Goal: Task Accomplishment & Management: Manage account settings

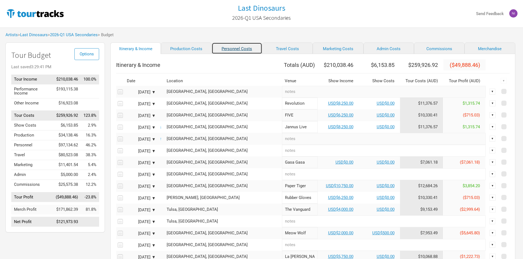
click at [212, 46] on link "Personnel Costs" at bounding box center [237, 49] width 50 height 12
select select "USD"
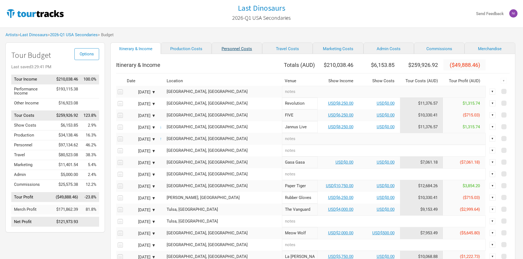
select select "USD"
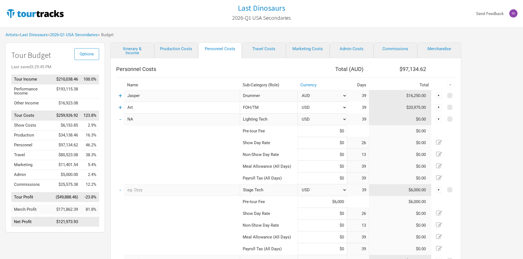
click at [324, 97] on select "AUD USD New ..." at bounding box center [321, 96] width 49 height 12
click at [281, 96] on input "Drummer" at bounding box center [269, 96] width 58 height 12
click at [157, 152] on td at bounding box center [178, 155] width 124 height 12
click at [122, 99] on td "+" at bounding box center [120, 96] width 8 height 12
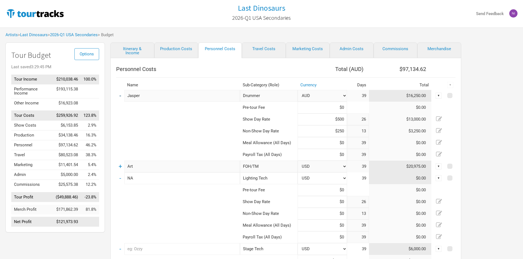
click at [119, 94] on link "-" at bounding box center [120, 95] width 2 height 7
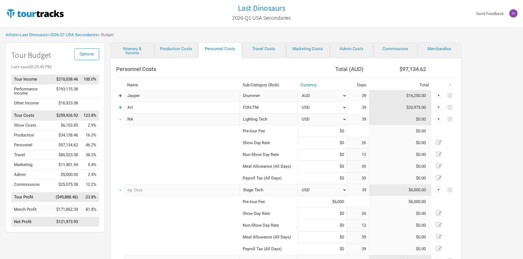
click at [119, 94] on link "+" at bounding box center [121, 95] width 4 height 7
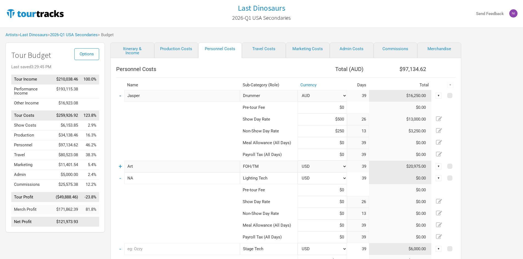
click at [119, 94] on link "-" at bounding box center [120, 95] width 2 height 7
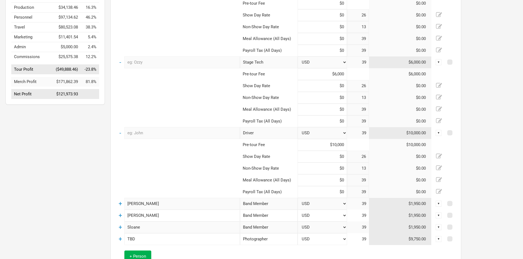
scroll to position [199, 0]
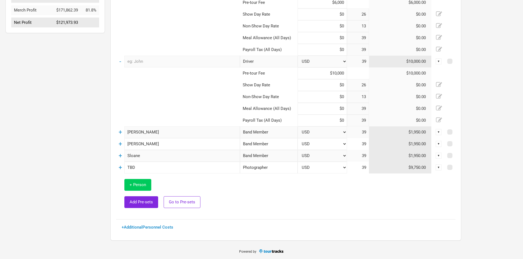
click at [142, 181] on button "+ Person" at bounding box center [137, 185] width 27 height 12
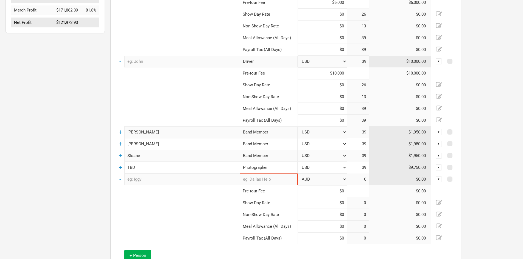
click at [145, 181] on input "text" at bounding box center [182, 180] width 116 height 12
type input "26"
type input "13"
type input "39"
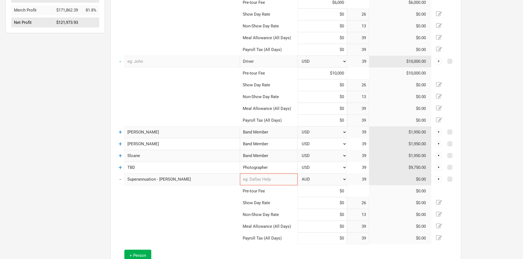
type input "Superannuation - [PERSON_NAME]"
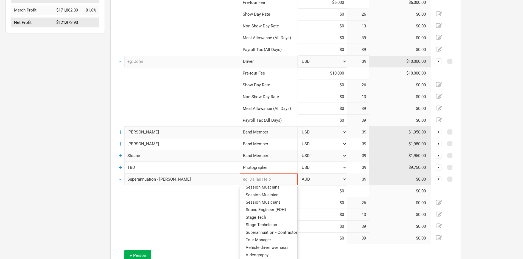
click at [279, 230] on span "Superannuation - Contractors" at bounding box center [273, 232] width 54 height 5
type input "Superannuation - Contractors"
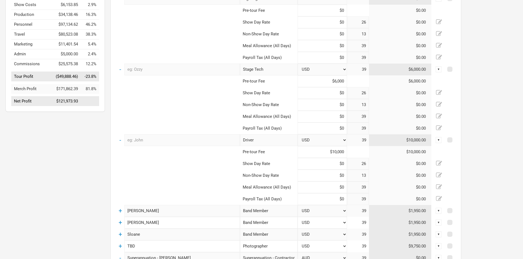
scroll to position [7, 0]
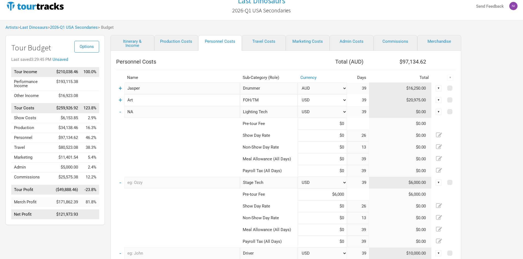
click at [122, 91] on td "+" at bounding box center [120, 89] width 8 height 12
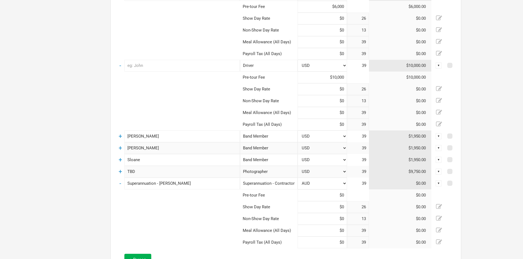
scroll to position [282, 0]
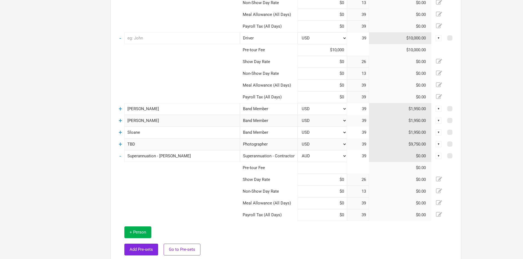
click at [319, 170] on input at bounding box center [321, 168] width 49 height 12
type input "$1,950"
type input "$0"
click at [120, 158] on link "-" at bounding box center [120, 156] width 2 height 7
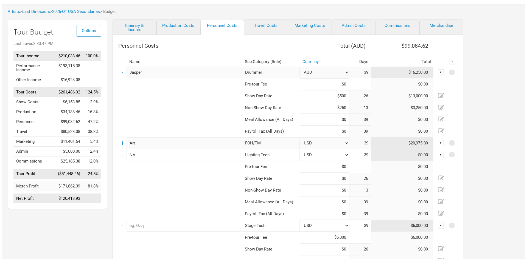
scroll to position [0, 0]
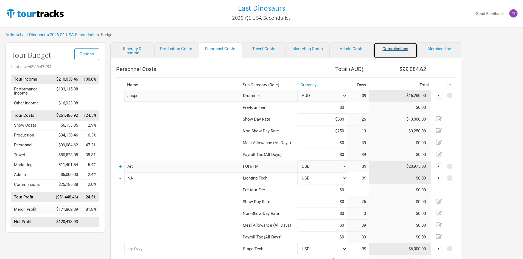
click at [403, 53] on link "Commissions" at bounding box center [395, 51] width 44 height 16
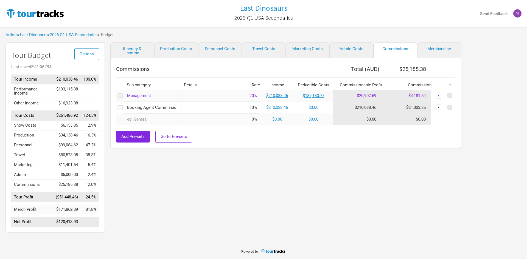
click at [250, 98] on input "20%" at bounding box center [249, 96] width 22 height 12
drag, startPoint x: 250, startPoint y: 98, endPoint x: 253, endPoint y: 96, distance: 2.8
click at [253, 96] on input "20%" at bounding box center [249, 96] width 22 height 12
type input "15%"
click at [285, 96] on link "$210,038.46" at bounding box center [277, 95] width 22 height 5
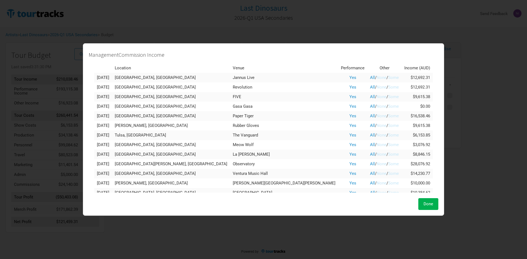
click at [388, 77] on link "Some" at bounding box center [393, 77] width 11 height 5
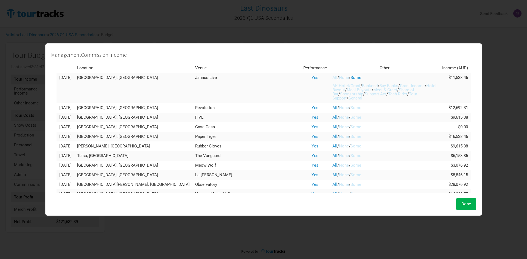
click at [339, 79] on link "None" at bounding box center [344, 77] width 10 height 5
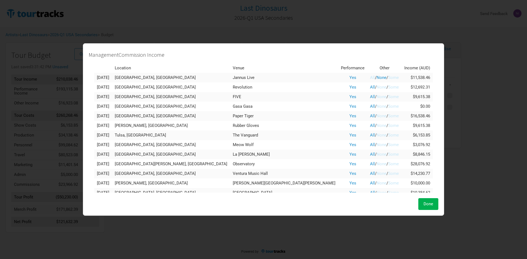
click at [367, 85] on td "All / None / Some" at bounding box center [384, 88] width 34 height 10
click at [376, 88] on link "None" at bounding box center [381, 87] width 10 height 5
click at [376, 95] on link "None" at bounding box center [381, 96] width 10 height 5
click at [376, 105] on link "None" at bounding box center [381, 106] width 10 height 5
click at [376, 117] on link "None" at bounding box center [381, 116] width 10 height 5
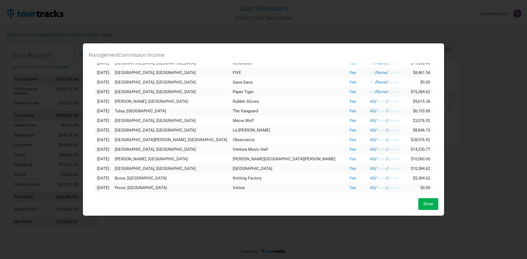
scroll to position [55, 0]
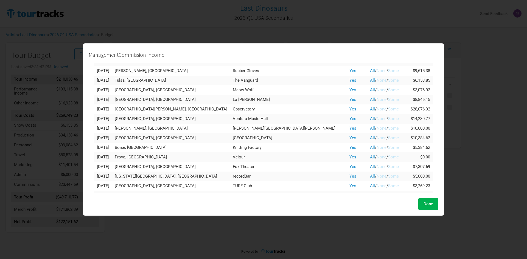
click at [376, 72] on link "None" at bounding box center [381, 70] width 10 height 5
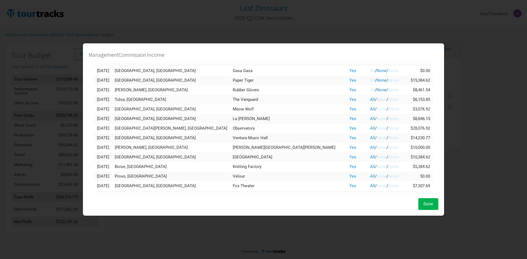
scroll to position [27, 0]
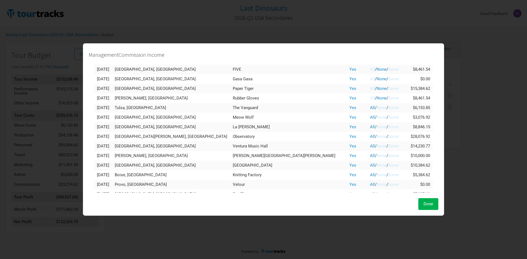
click at [376, 108] on link "None" at bounding box center [381, 107] width 10 height 5
click at [376, 116] on link "None" at bounding box center [381, 117] width 10 height 5
click at [367, 123] on td "All / None / Some" at bounding box center [384, 127] width 34 height 10
click at [376, 126] on link "None" at bounding box center [381, 127] width 10 height 5
click at [376, 135] on link "None" at bounding box center [381, 136] width 10 height 5
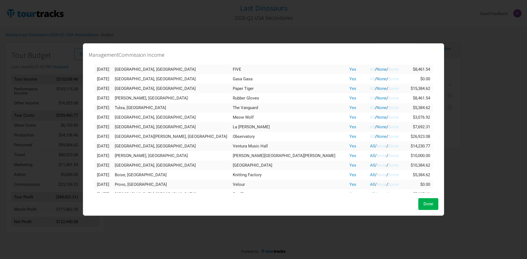
click at [376, 147] on link "None" at bounding box center [381, 146] width 10 height 5
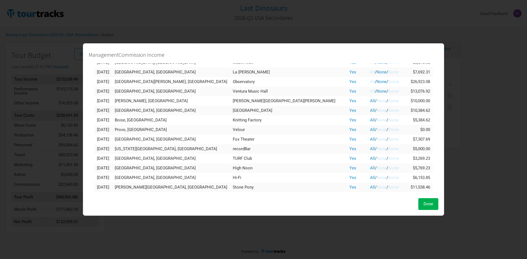
click at [376, 103] on link "None" at bounding box center [381, 101] width 10 height 5
click at [376, 111] on link "None" at bounding box center [381, 110] width 10 height 5
click at [376, 119] on link "None" at bounding box center [381, 120] width 10 height 5
click at [376, 129] on link "None" at bounding box center [381, 129] width 10 height 5
click at [367, 136] on td "All / None / Some" at bounding box center [384, 140] width 34 height 10
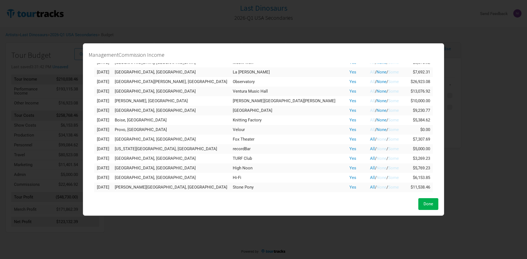
click at [376, 139] on link "None" at bounding box center [381, 139] width 10 height 5
click at [376, 149] on link "None" at bounding box center [381, 149] width 10 height 5
click at [376, 156] on link "None" at bounding box center [381, 158] width 10 height 5
click at [367, 162] on td "All / None / Some" at bounding box center [384, 159] width 34 height 10
click at [376, 168] on link "None" at bounding box center [381, 168] width 10 height 5
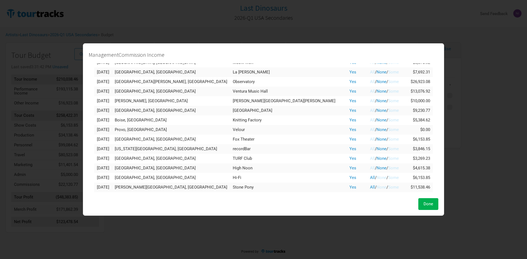
click at [376, 179] on link "None" at bounding box center [381, 177] width 10 height 5
click at [376, 185] on link "None" at bounding box center [381, 187] width 10 height 5
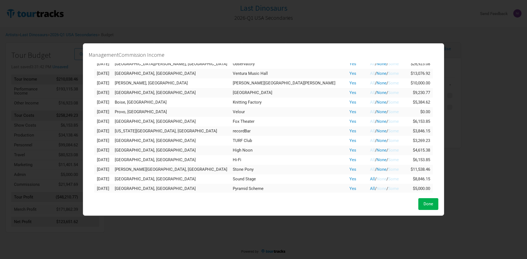
scroll to position [130, 0]
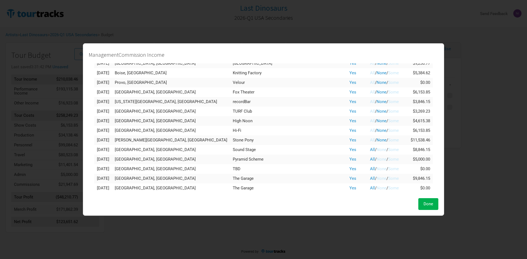
click at [376, 152] on link "None" at bounding box center [381, 149] width 10 height 5
click at [376, 159] on link "None" at bounding box center [381, 159] width 10 height 5
click at [376, 169] on link "None" at bounding box center [381, 169] width 10 height 5
click at [376, 179] on link "None" at bounding box center [381, 178] width 10 height 5
click at [376, 187] on link "None" at bounding box center [381, 188] width 10 height 5
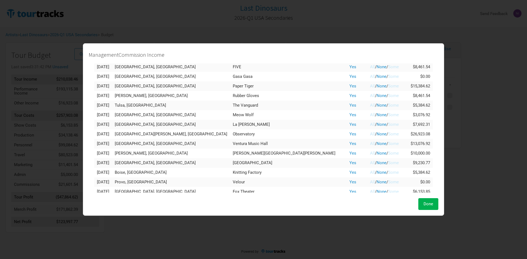
scroll to position [0, 0]
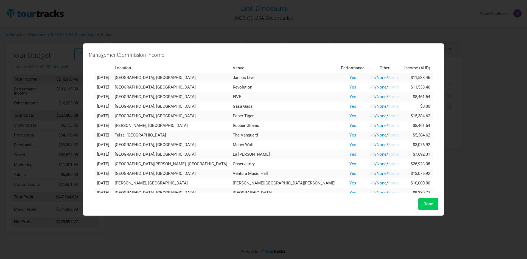
click at [423, 203] on span "Done" at bounding box center [428, 204] width 10 height 5
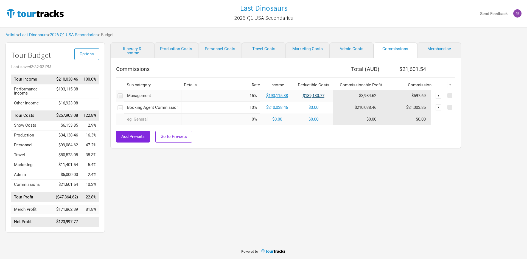
click at [309, 96] on link "$189,130.77" at bounding box center [314, 95] width 22 height 5
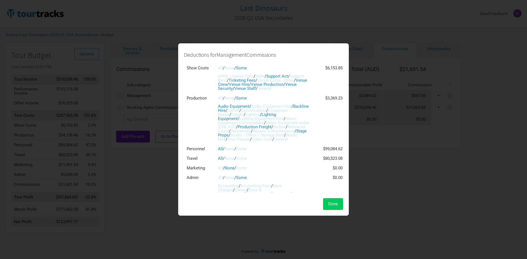
click at [336, 201] on button "Done" at bounding box center [333, 204] width 20 height 12
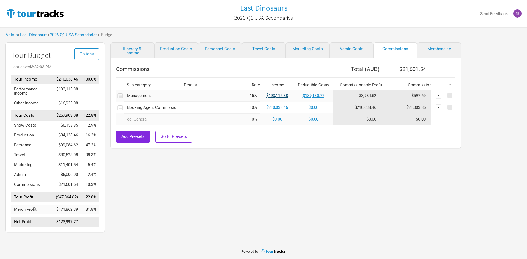
click at [284, 95] on link "$193,115.38" at bounding box center [277, 95] width 22 height 5
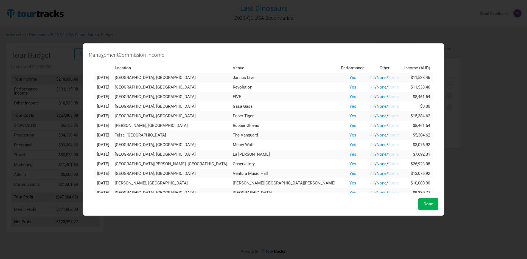
click at [423, 203] on span "Done" at bounding box center [428, 204] width 10 height 5
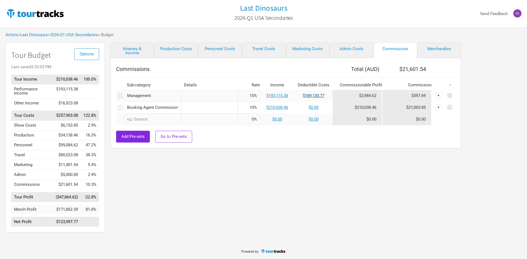
click at [305, 97] on link "$189,130.77" at bounding box center [314, 95] width 22 height 5
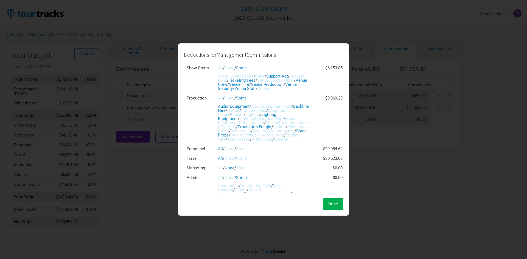
click at [235, 76] on link "APRA Licence Fees" at bounding box center [236, 76] width 36 height 5
click at [239, 80] on link "Support Band" at bounding box center [261, 78] width 86 height 9
click at [283, 80] on link "Venue Costs - Other" at bounding box center [275, 80] width 37 height 5
click at [223, 101] on span "/" at bounding box center [224, 98] width 2 height 5
click at [221, 101] on link "All" at bounding box center [220, 98] width 5 height 5
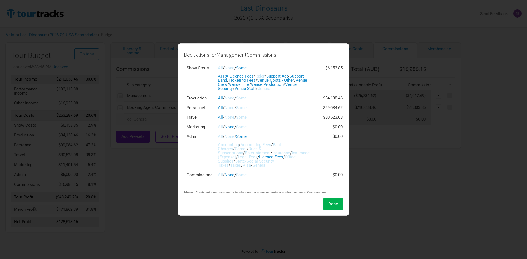
click at [230, 101] on link "None" at bounding box center [229, 98] width 10 height 5
click at [229, 110] on link "None" at bounding box center [229, 107] width 10 height 5
click at [232, 120] on link "None" at bounding box center [229, 117] width 10 height 5
click at [245, 130] on link "Some" at bounding box center [241, 127] width 11 height 5
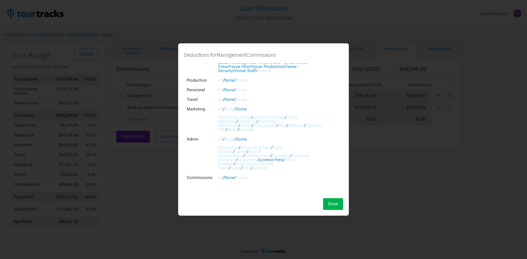
scroll to position [27, 0]
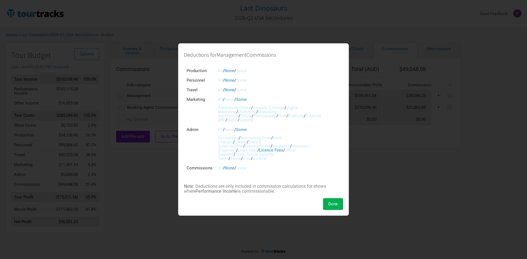
click at [241, 110] on link "Advertising Online" at bounding box center [234, 107] width 33 height 5
click at [264, 110] on link "Artwork & Design" at bounding box center [269, 107] width 32 height 5
click at [266, 110] on link "Artwork & Design" at bounding box center [269, 107] width 32 height 5
click at [235, 114] on link "Digital Marketing" at bounding box center [258, 109] width 80 height 9
click at [256, 114] on link "Marketing" at bounding box center [247, 111] width 18 height 5
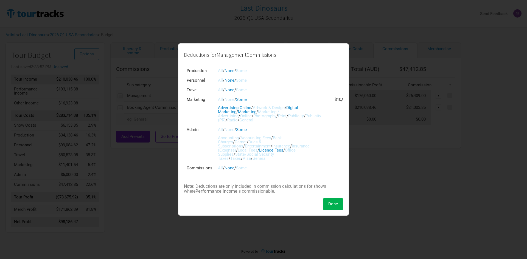
click at [279, 116] on link "Marketing / Advertising" at bounding box center [248, 113] width 61 height 9
click at [238, 123] on link "Radio" at bounding box center [232, 120] width 10 height 5
click at [276, 119] on link "Photography" at bounding box center [264, 116] width 23 height 5
click at [270, 119] on link "Photography" at bounding box center [264, 116] width 23 height 5
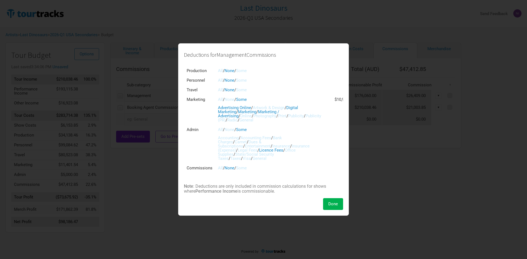
click at [288, 119] on link "Publicity" at bounding box center [296, 116] width 16 height 5
click at [258, 123] on link "Publicity (PR)" at bounding box center [269, 118] width 103 height 9
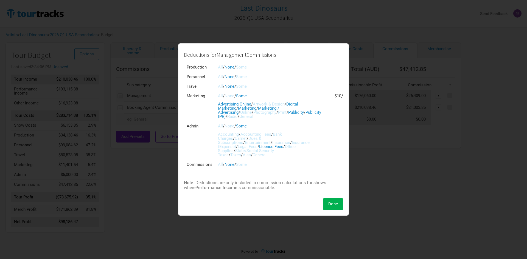
click at [245, 164] on link "Some" at bounding box center [241, 164] width 11 height 5
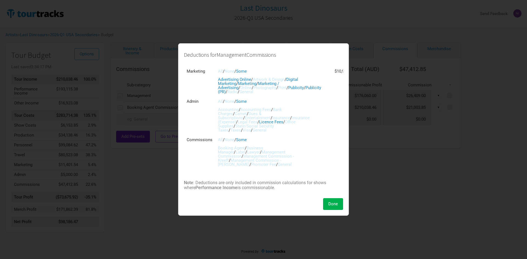
scroll to position [64, 0]
click at [239, 146] on link "Booking Agent" at bounding box center [231, 148] width 27 height 5
click at [209, 155] on td "Commissions" at bounding box center [199, 152] width 31 height 34
click at [263, 147] on link "Business Manager" at bounding box center [240, 150] width 45 height 9
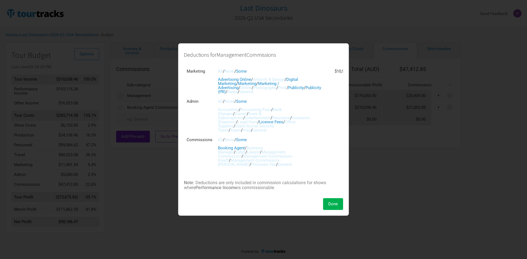
click at [237, 156] on link "Management Commission" at bounding box center [252, 154] width 68 height 9
click at [237, 157] on link "Management Commission" at bounding box center [252, 154] width 68 height 9
click at [331, 203] on span "Done" at bounding box center [333, 204] width 10 height 5
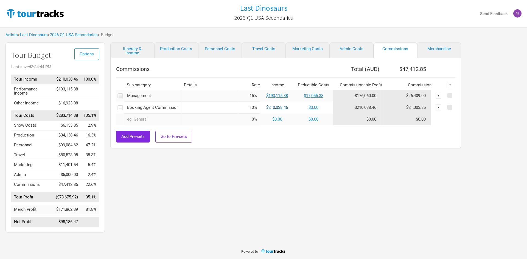
click at [282, 107] on link "$210,038.46" at bounding box center [277, 107] width 22 height 5
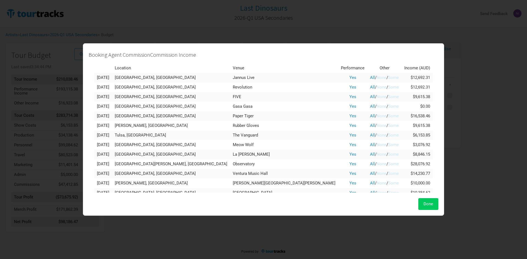
click at [418, 208] on button "Done" at bounding box center [428, 204] width 20 height 12
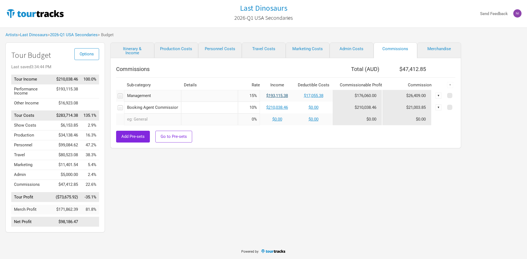
click at [283, 95] on link "$193,115.38" at bounding box center [277, 95] width 22 height 5
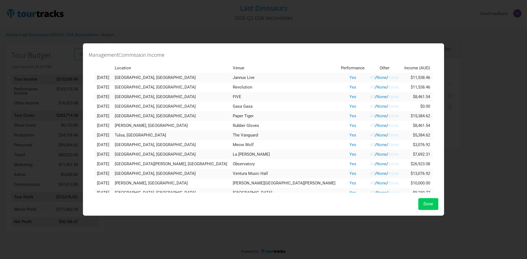
click at [423, 202] on span "Done" at bounding box center [428, 204] width 10 height 5
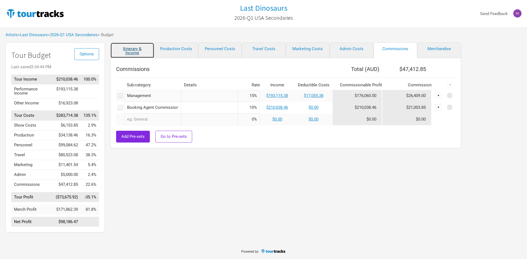
click at [144, 51] on link "Itinerary & Income" at bounding box center [132, 51] width 44 height 16
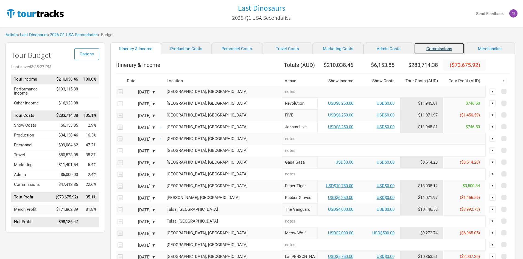
click at [414, 50] on link "Commissions" at bounding box center [439, 49] width 50 height 12
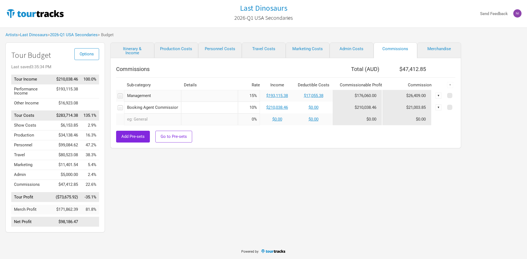
click at [299, 98] on td "$17,055.38" at bounding box center [313, 96] width 38 height 12
click at [311, 98] on link "$17,055.38" at bounding box center [313, 95] width 19 height 5
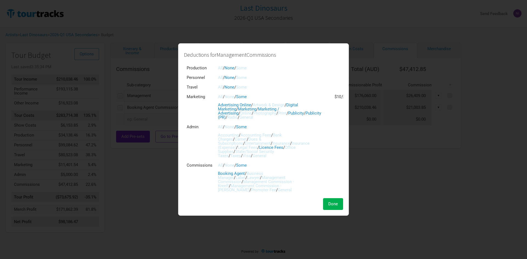
scroll to position [64, 0]
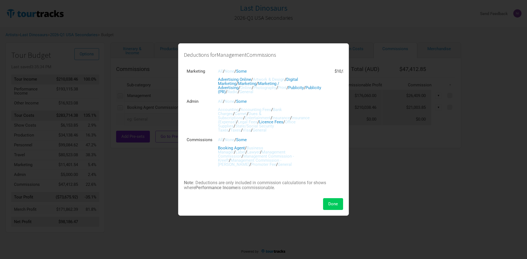
click at [338, 205] on span "Done" at bounding box center [333, 204] width 10 height 5
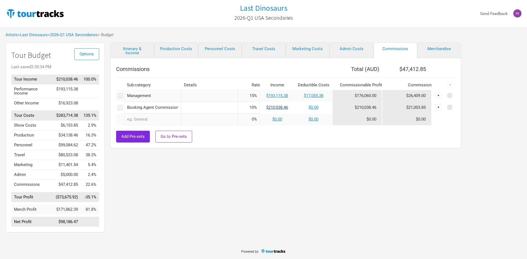
click at [277, 110] on link "$210,038.46" at bounding box center [277, 107] width 22 height 5
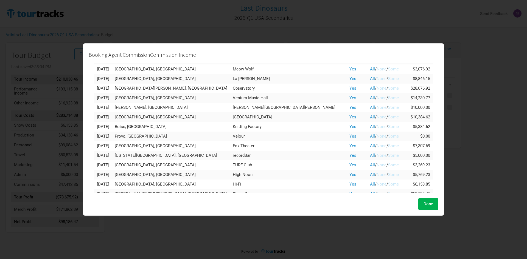
scroll to position [130, 0]
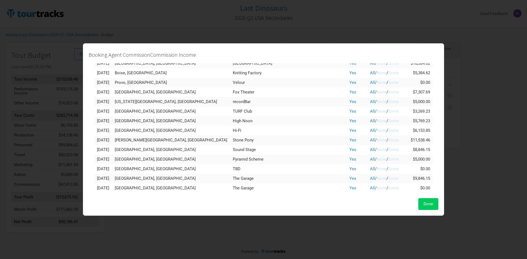
click at [418, 208] on button "Done" at bounding box center [428, 204] width 20 height 12
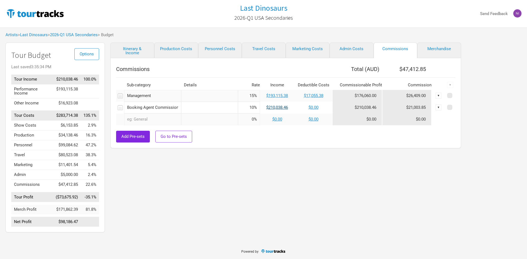
click at [286, 106] on link "$210,038.46" at bounding box center [277, 107] width 22 height 5
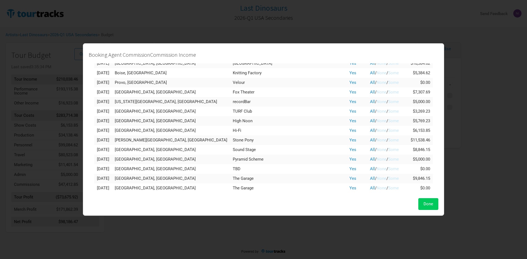
click at [423, 204] on span "Done" at bounding box center [428, 204] width 10 height 5
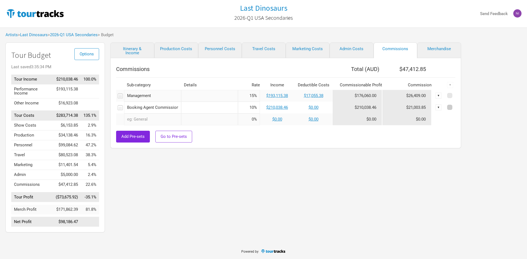
click at [449, 108] on span at bounding box center [449, 107] width 5 height 5
click at [455, 108] on input "checkbox" at bounding box center [457, 108] width 4 height 4
click at [449, 108] on span at bounding box center [449, 107] width 5 height 5
click at [455, 108] on input "checkbox" at bounding box center [457, 108] width 4 height 4
checkbox input "false"
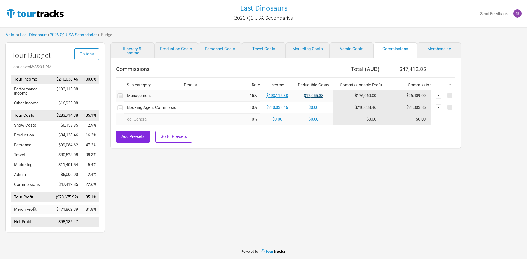
click at [313, 97] on link "$17,055.38" at bounding box center [313, 95] width 19 height 5
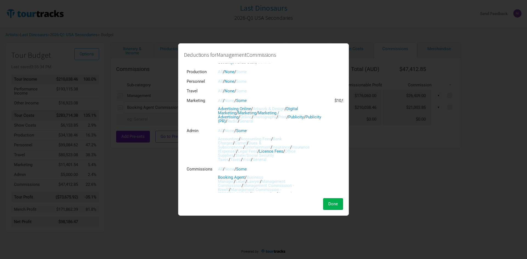
scroll to position [64, 0]
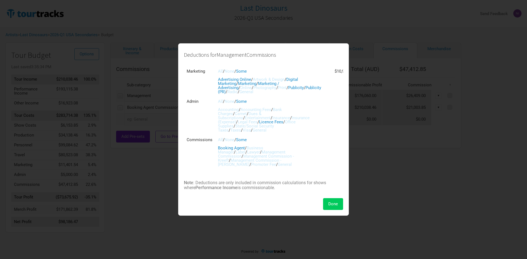
click at [334, 210] on button "Done" at bounding box center [333, 204] width 20 height 12
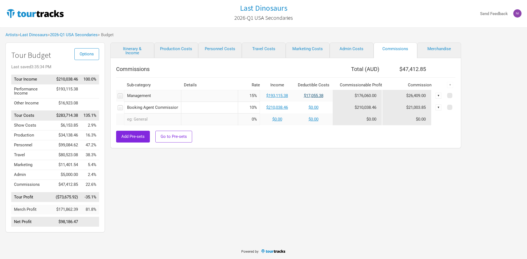
click at [309, 96] on link "$17,055.38" at bounding box center [313, 95] width 19 height 5
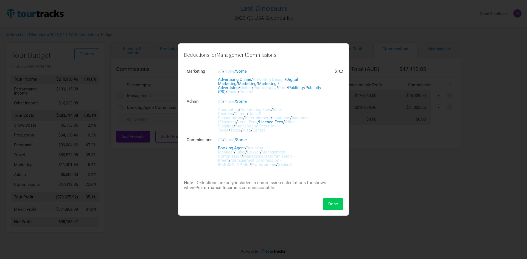
click at [328, 199] on button "Done" at bounding box center [333, 204] width 20 height 12
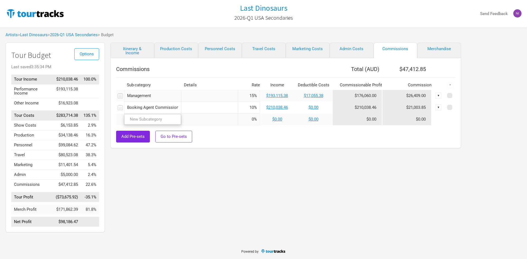
click at [156, 110] on input "Booking Agent Commission" at bounding box center [152, 108] width 57 height 12
click at [228, 139] on div "Add Pre-sets Go to Pre-sets" at bounding box center [285, 137] width 339 height 12
click at [191, 110] on input "text" at bounding box center [209, 108] width 57 height 12
click at [168, 107] on input "Booking Agent Commission" at bounding box center [152, 108] width 57 height 12
click at [192, 107] on input "text" at bounding box center [209, 108] width 57 height 12
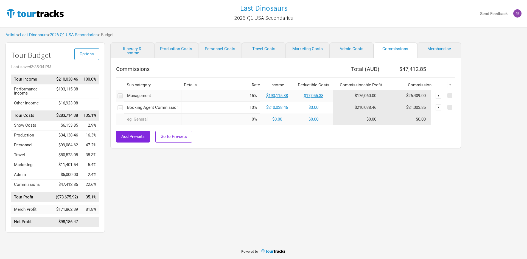
click at [319, 144] on div "Commissions Total ( AUD ) $47,412.85 Sub-category Details Rate Income Deductibl…" at bounding box center [285, 103] width 351 height 90
click at [439, 47] on link "Merchandise" at bounding box center [439, 51] width 44 height 16
select select "Total Days"
select select "USD"
select select "% of Gross Merch"
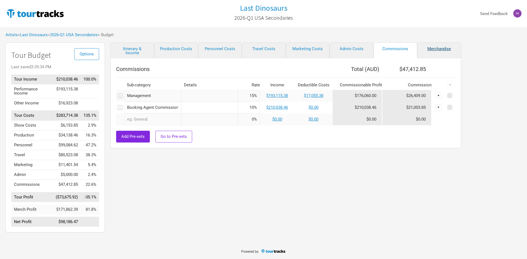
select select "% of Gross Merch"
select select "USD"
select select "% of Gross Merch"
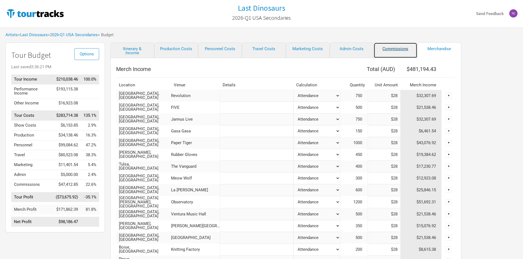
click at [387, 51] on link "Commissions" at bounding box center [395, 51] width 44 height 16
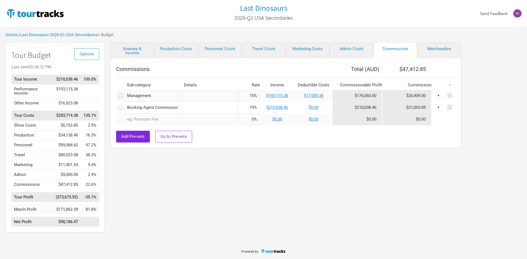
click at [224, 224] on div "Itinerary & Income Production Costs Personnel Costs Travel Costs Marketing Cost…" at bounding box center [280, 139] width 351 height 193
click at [93, 58] on button "Options" at bounding box center [86, 54] width 25 height 12
click at [179, 187] on div "Itinerary & Income Production Costs Personnel Costs Travel Costs Marketing Cost…" at bounding box center [280, 139] width 351 height 193
click at [433, 49] on link "Merchandise" at bounding box center [439, 51] width 44 height 16
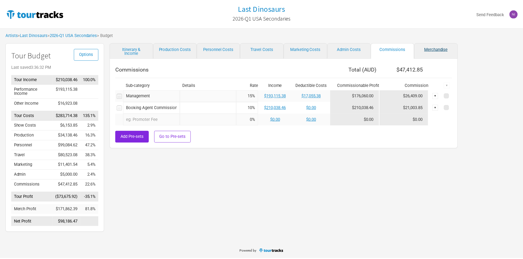
select select "Total Days"
select select "USD"
select select "% of Gross Merch"
select select "USD"
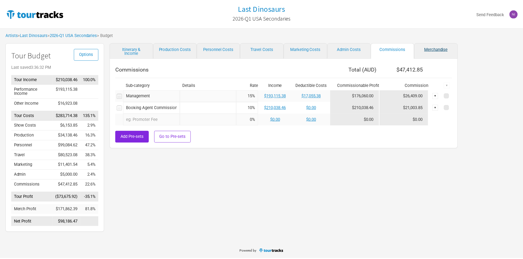
select select "% of Gross Merch"
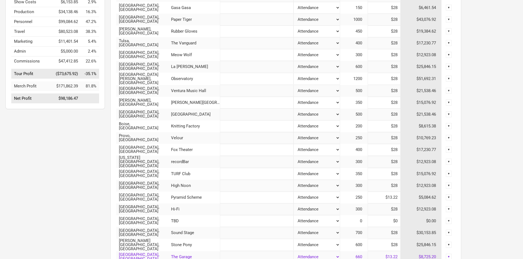
scroll to position [27, 0]
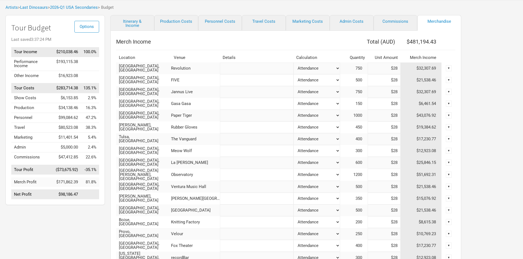
click at [387, 68] on input "$28" at bounding box center [383, 69] width 33 height 12
click at [317, 68] on select "Attendance Manual % of Performance Income" at bounding box center [316, 69] width 47 height 12
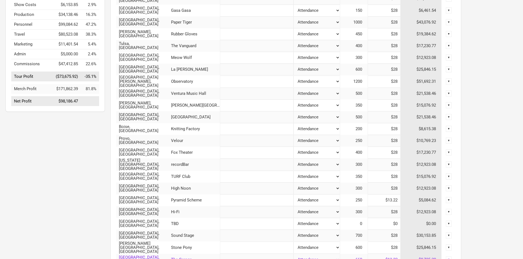
scroll to position [0, 0]
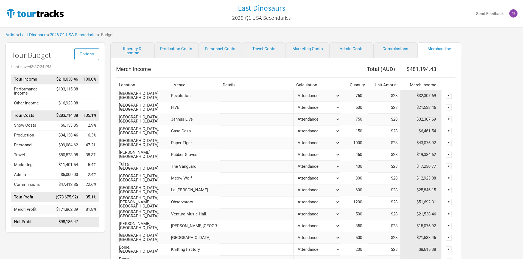
click at [449, 97] on div "▼" at bounding box center [449, 96] width 6 height 6
click at [451, 95] on div "▼" at bounding box center [449, 96] width 6 height 6
click at [98, 35] on link "2026-Q1 USA Secondaries" at bounding box center [74, 34] width 48 height 5
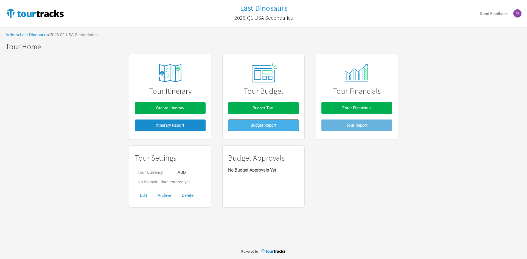
click at [284, 125] on button "Budget Report" at bounding box center [263, 126] width 71 height 12
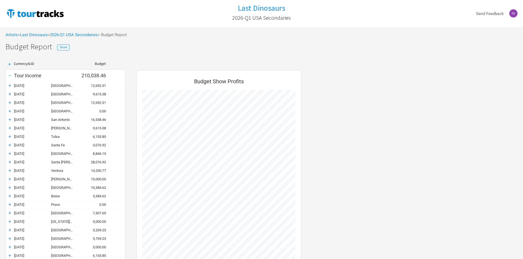
click at [34, 65] on span "Currency AUD" at bounding box center [24, 64] width 21 height 4
click at [14, 64] on span "Currency AUD" at bounding box center [24, 64] width 21 height 4
click at [12, 65] on div "+" at bounding box center [9, 64] width 8 height 5
click at [91, 38] on div "Artists > Last Dinosaurs > 2026-Q1 [GEOGRAPHIC_DATA] Secondaries > Budget Report" at bounding box center [261, 34] width 523 height 15
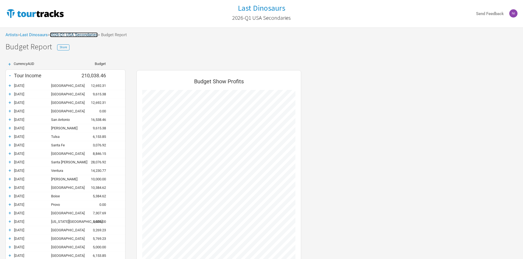
click at [90, 35] on link "2026-Q1 USA Secondaries" at bounding box center [74, 34] width 48 height 5
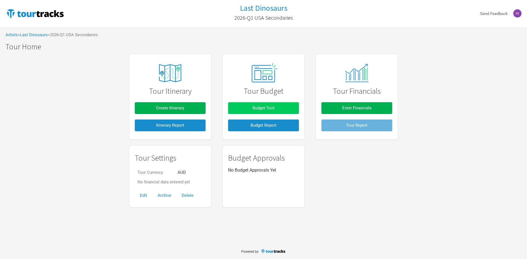
click at [269, 109] on span "Budget Tool" at bounding box center [263, 108] width 22 height 5
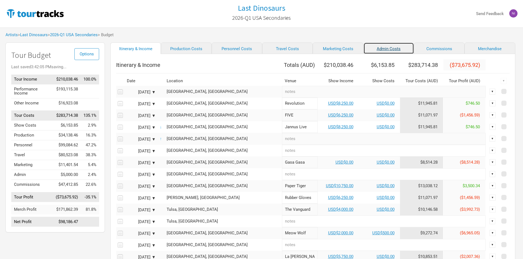
click at [364, 49] on link "Admin Costs" at bounding box center [388, 49] width 50 height 12
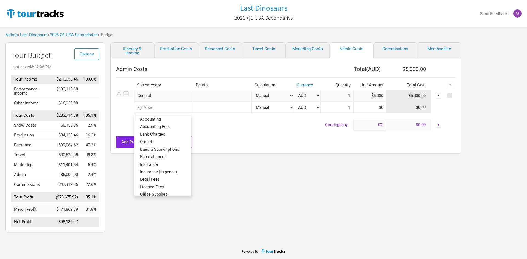
click at [151, 104] on input "text" at bounding box center [163, 108] width 59 height 12
click at [158, 123] on link "Accounting Fees" at bounding box center [162, 126] width 57 height 7
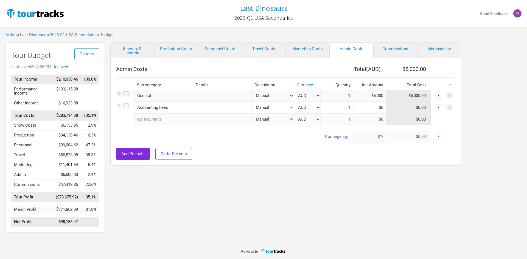
click at [205, 102] on input "text" at bounding box center [222, 108] width 59 height 12
type input "CWA"
click at [308, 109] on select "AUD USD New ..." at bounding box center [307, 108] width 27 height 12
select select "USD"
click at [294, 102] on select "AUD USD New ..." at bounding box center [307, 108] width 27 height 12
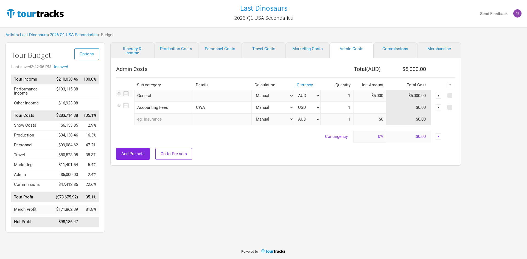
click at [374, 106] on input at bounding box center [369, 108] width 33 height 12
type input "$4,500"
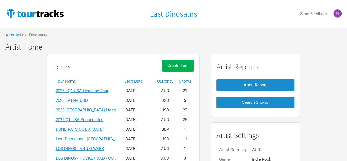
click at [151, 82] on th "Start Date" at bounding box center [138, 81] width 33 height 10
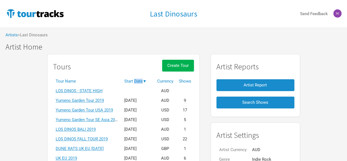
click at [151, 82] on th "Start Date ▼" at bounding box center [138, 81] width 33 height 10
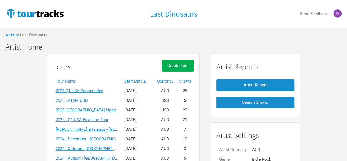
click at [79, 99] on link "2025 LATAM USD" at bounding box center [72, 100] width 32 height 5
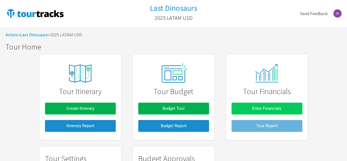
click at [251, 111] on button "Enter Financials" at bounding box center [267, 108] width 71 height 12
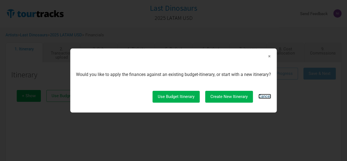
click at [267, 98] on link "Cancel" at bounding box center [264, 96] width 13 height 5
click at [260, 94] on link "Cancel" at bounding box center [264, 96] width 13 height 5
click at [266, 54] on div "×" at bounding box center [173, 56] width 195 height 4
click at [270, 54] on span "×" at bounding box center [269, 56] width 3 height 6
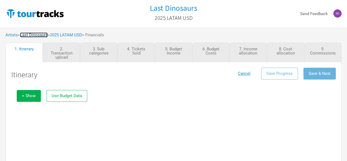
click at [36, 35] on link "Last Dinosaurs" at bounding box center [34, 34] width 28 height 5
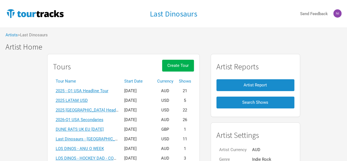
click at [151, 78] on th "Start Date" at bounding box center [138, 81] width 33 height 10
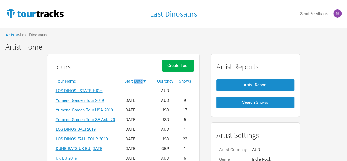
click at [151, 78] on th "Start Date ▼" at bounding box center [138, 81] width 33 height 10
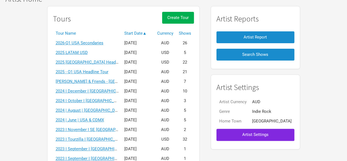
scroll to position [55, 0]
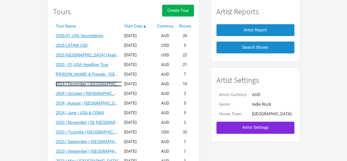
click at [104, 84] on link "2024 I December I South East Asia" at bounding box center [93, 83] width 74 height 5
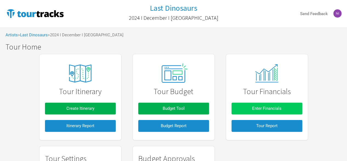
click at [253, 109] on span "Enter Financials" at bounding box center [266, 108] width 29 height 5
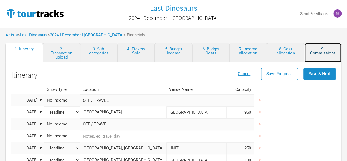
click at [312, 46] on link "9. Commissions" at bounding box center [322, 53] width 37 height 20
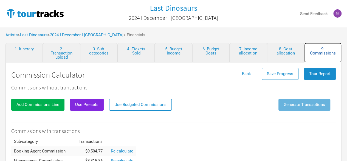
scroll to position [29, 0]
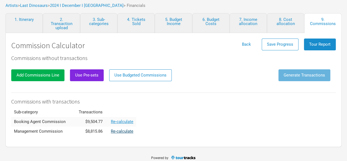
click at [117, 128] on link "Re-calculate" at bounding box center [122, 130] width 23 height 5
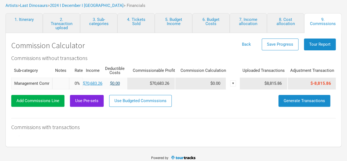
click at [112, 81] on link "$0.00" at bounding box center [115, 83] width 10 height 5
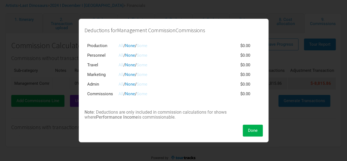
scroll to position [10, 0]
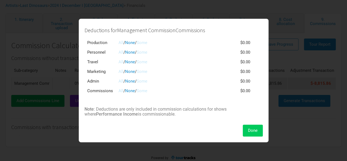
click at [254, 135] on button "Done" at bounding box center [253, 130] width 20 height 12
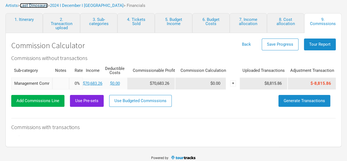
click at [38, 7] on link "Last Dinosaurs" at bounding box center [34, 5] width 28 height 5
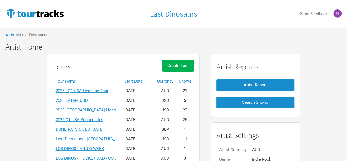
scroll to position [55, 0]
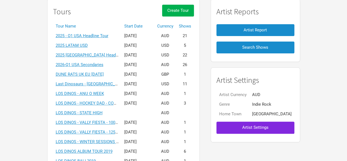
click at [135, 27] on th "Start Date" at bounding box center [138, 26] width 33 height 10
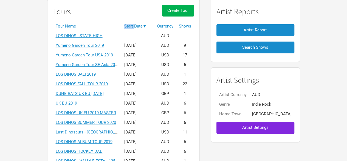
click at [135, 27] on th "Start Date ▼" at bounding box center [138, 26] width 33 height 10
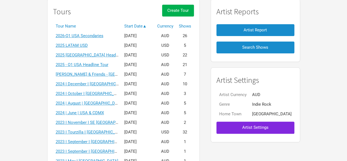
click at [102, 96] on td "2024 I October I Thailand" at bounding box center [87, 94] width 69 height 10
click at [101, 93] on link "2024 I October I Thailand" at bounding box center [90, 93] width 69 height 5
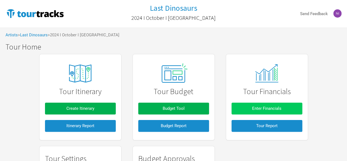
click at [256, 109] on span "Enter Financials" at bounding box center [266, 108] width 29 height 5
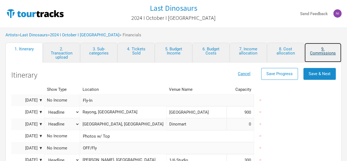
click at [317, 49] on link "9. Commissions" at bounding box center [322, 53] width 37 height 20
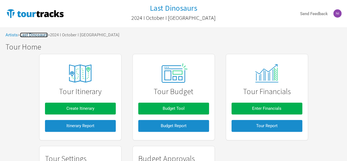
click at [31, 32] on link "Last Dinosaurs" at bounding box center [34, 34] width 28 height 5
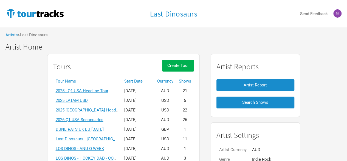
drag, startPoint x: 131, startPoint y: 81, endPoint x: 134, endPoint y: 80, distance: 3.3
click at [122, 81] on th "Tour Name" at bounding box center [87, 81] width 69 height 10
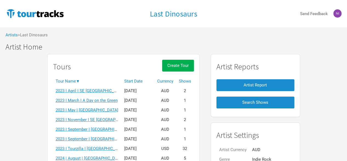
click at [134, 80] on th "Start Date" at bounding box center [138, 81] width 33 height 10
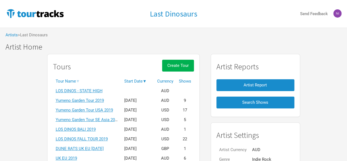
click at [144, 78] on th "Start Date ▼" at bounding box center [138, 81] width 33 height 10
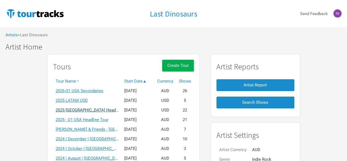
scroll to position [55, 0]
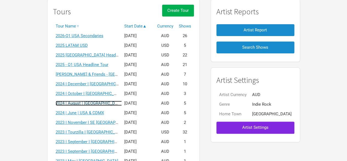
click at [106, 103] on link "2024 | August | Australia (Kyoryu Album)" at bounding box center [104, 102] width 97 height 5
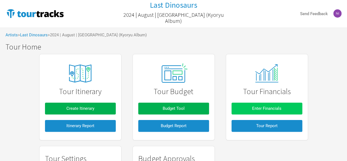
click at [257, 109] on span "Enter Financials" at bounding box center [266, 108] width 29 height 5
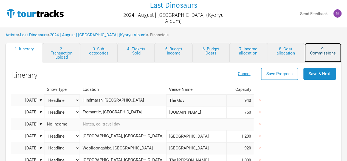
click at [316, 54] on link "9. Commissions" at bounding box center [322, 53] width 37 height 20
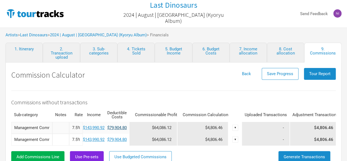
click at [115, 125] on link "$79,904.80" at bounding box center [116, 127] width 19 height 5
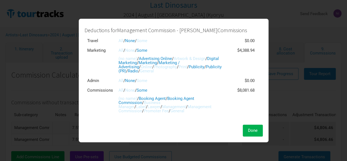
scroll to position [72, 0]
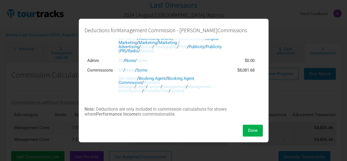
click at [251, 132] on span "Done" at bounding box center [253, 130] width 10 height 5
